Goal: Check status: Check status

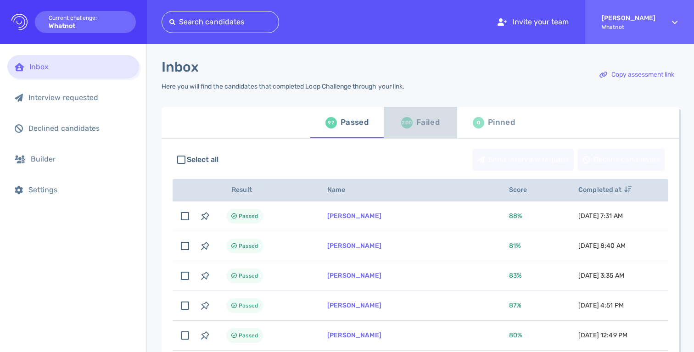
drag, startPoint x: 415, startPoint y: 120, endPoint x: 420, endPoint y: 122, distance: 5.2
click at [416, 120] on div "Failed" at bounding box center [427, 123] width 23 height 14
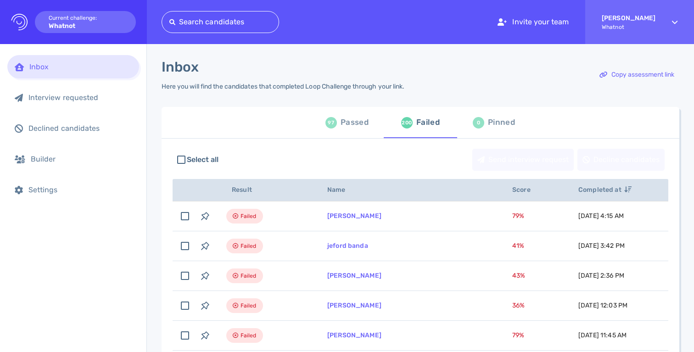
click at [347, 119] on div "Passed" at bounding box center [355, 123] width 28 height 14
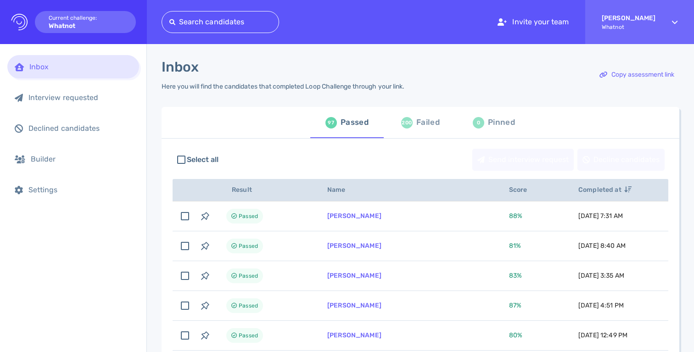
click at [348, 118] on div "Passed" at bounding box center [355, 123] width 28 height 14
click at [420, 127] on div "Failed" at bounding box center [427, 123] width 23 height 14
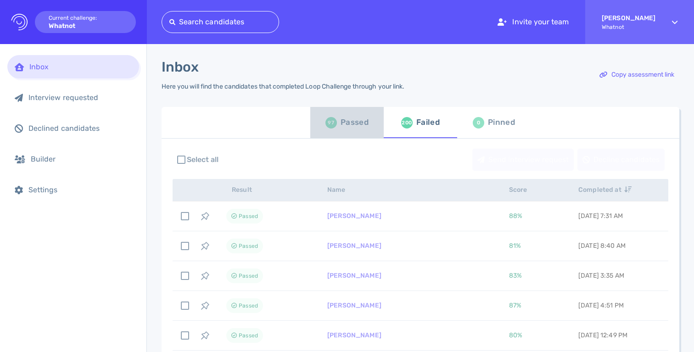
click at [342, 127] on div "Passed" at bounding box center [355, 123] width 28 height 14
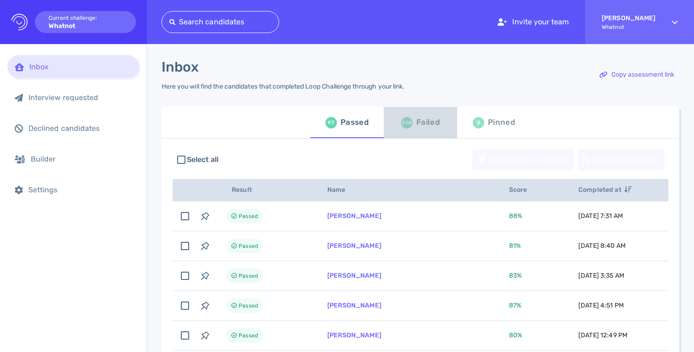
click at [432, 128] on div "Failed" at bounding box center [427, 123] width 23 height 14
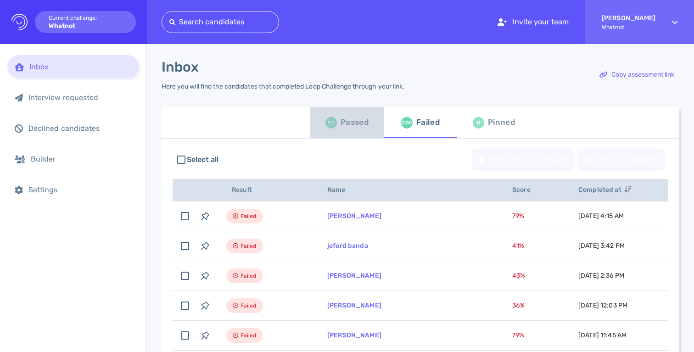
click at [349, 123] on div "Passed" at bounding box center [355, 123] width 28 height 14
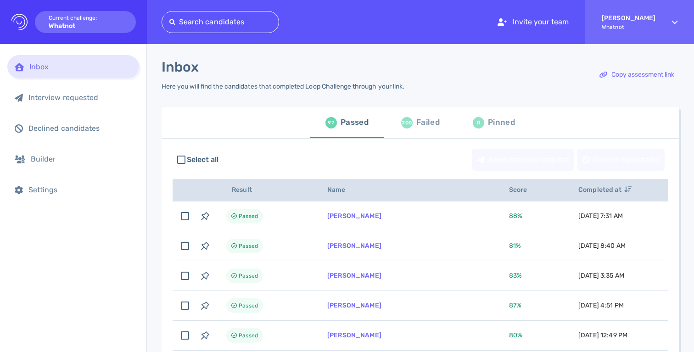
click at [409, 112] on div "200 Failed" at bounding box center [420, 123] width 39 height 26
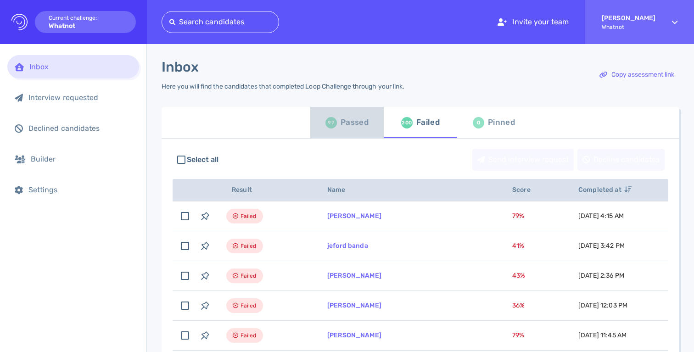
click at [312, 112] on button "97 Passed" at bounding box center [346, 122] width 73 height 31
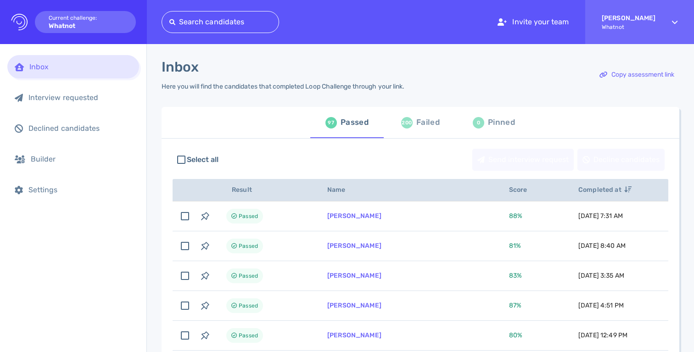
click at [254, 124] on div "97 Passed 200 Failed 0 Pinned" at bounding box center [421, 122] width 518 height 31
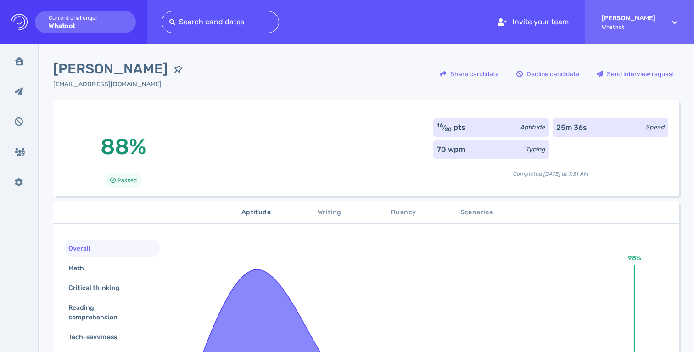
click at [220, 95] on div "[PERSON_NAME] [PERSON_NAME][EMAIL_ADDRESS][DOMAIN_NAME] Share candidate Decline…" at bounding box center [366, 79] width 626 height 41
